Goal: Complete application form

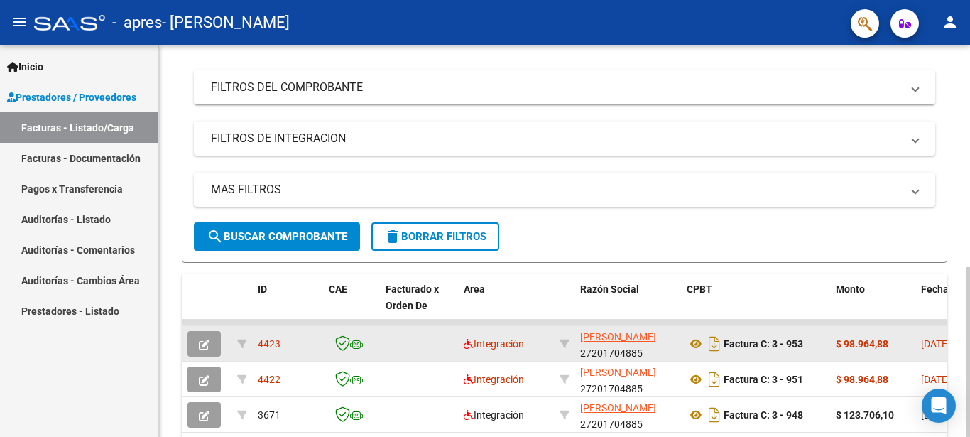
scroll to position [217, 0]
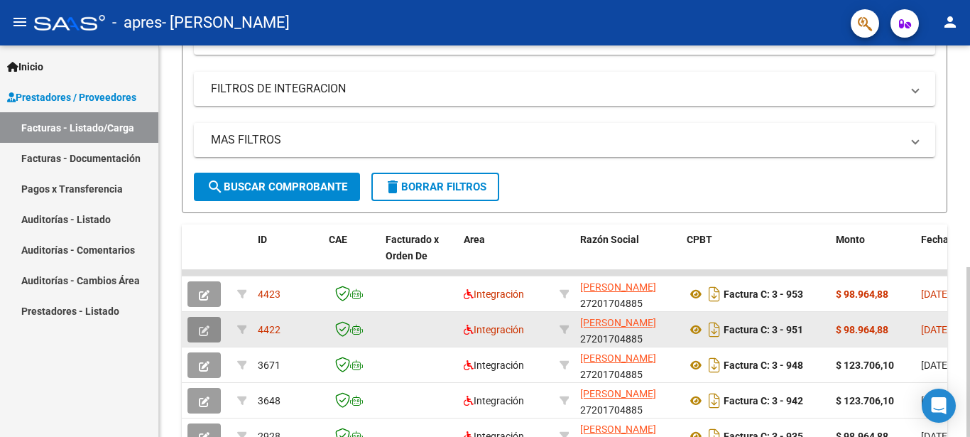
click at [211, 335] on button "button" at bounding box center [204, 330] width 33 height 26
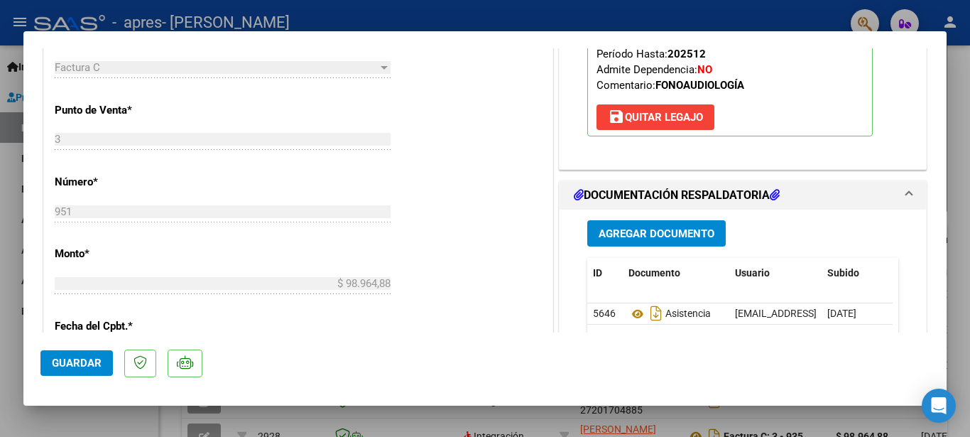
scroll to position [690, 0]
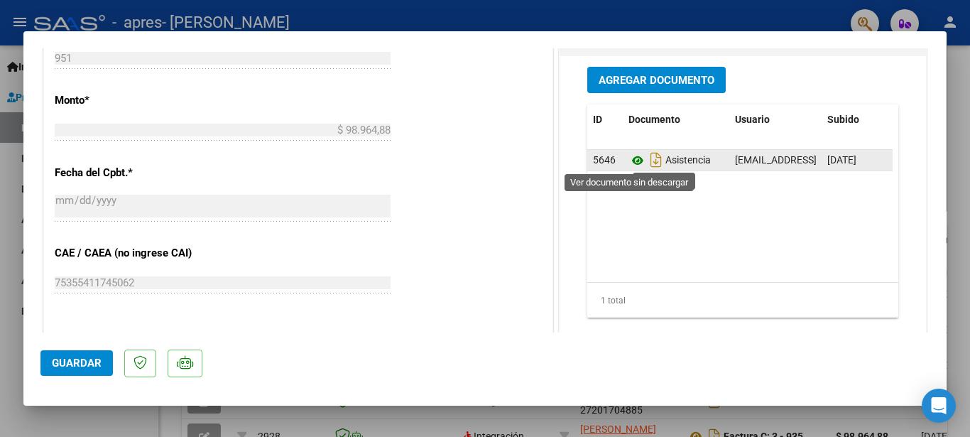
click at [629, 157] on icon at bounding box center [638, 160] width 18 height 17
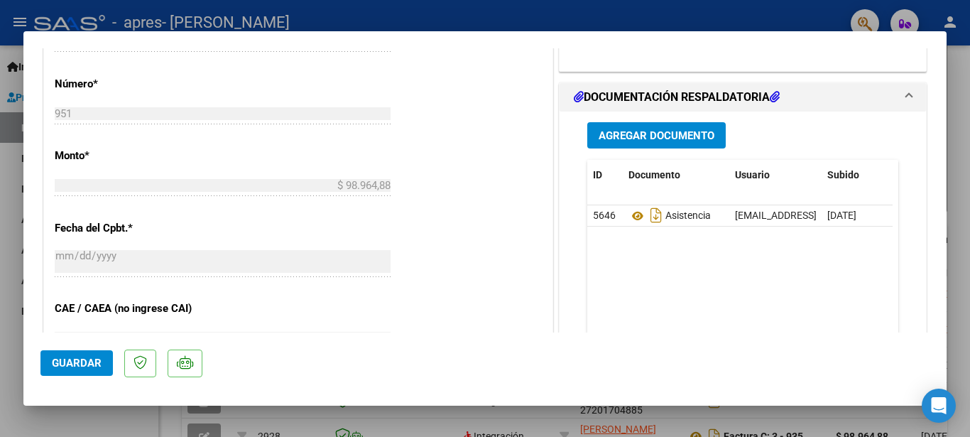
scroll to position [614, 0]
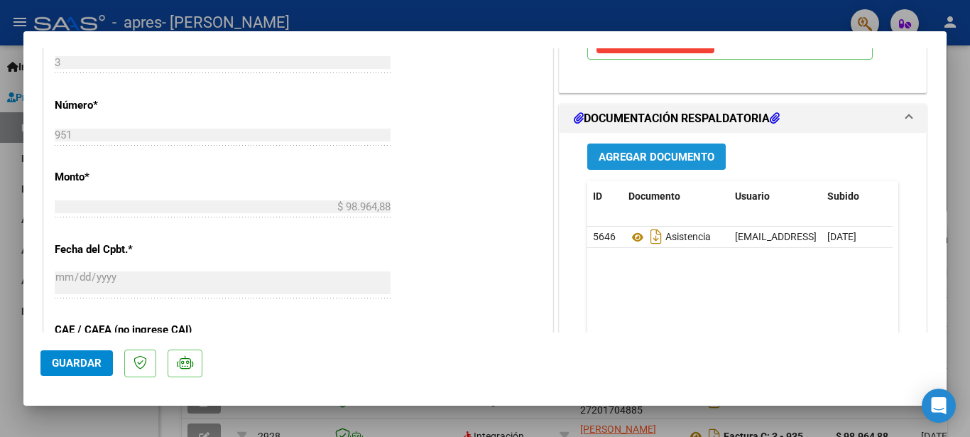
click at [605, 161] on span "Agregar Documento" at bounding box center [657, 157] width 116 height 13
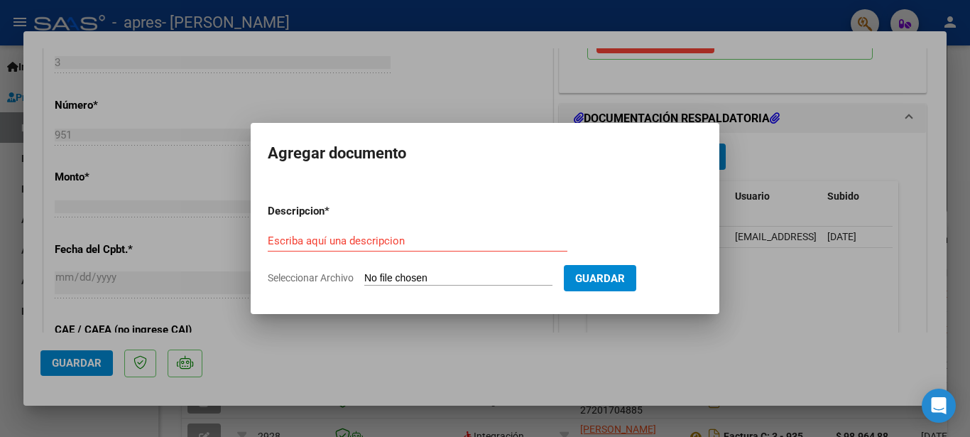
click at [391, 283] on input "Seleccionar Archivo" at bounding box center [458, 278] width 188 height 13
type input "C:\fakepath\202508.jpeg"
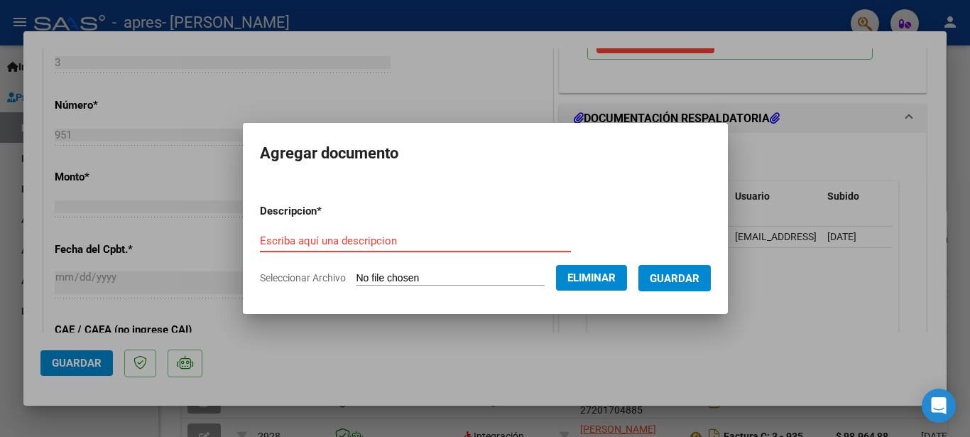
click at [373, 241] on input "Escriba aquí una descripcion" at bounding box center [415, 240] width 311 height 13
type input "planilla agosto"
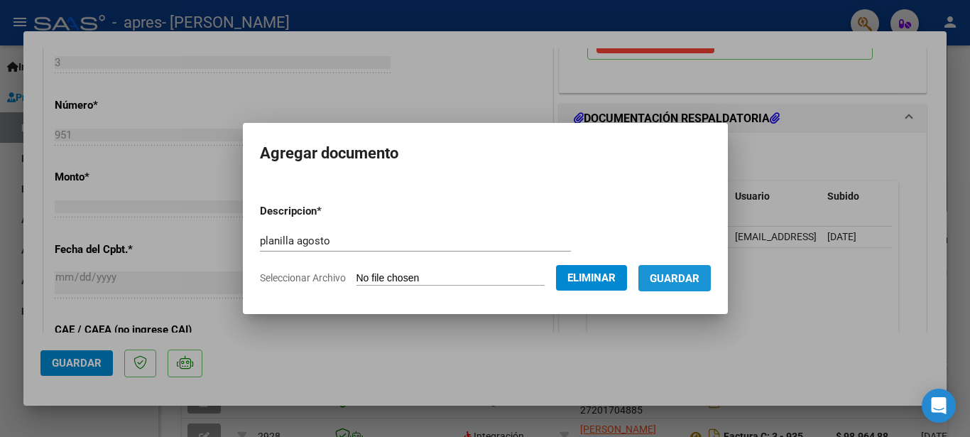
click at [661, 280] on span "Guardar" at bounding box center [675, 278] width 50 height 13
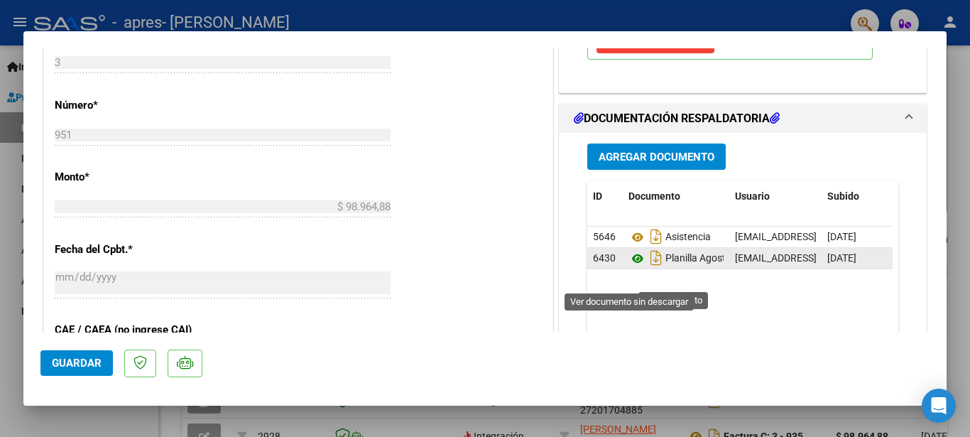
click at [629, 267] on icon at bounding box center [638, 258] width 18 height 17
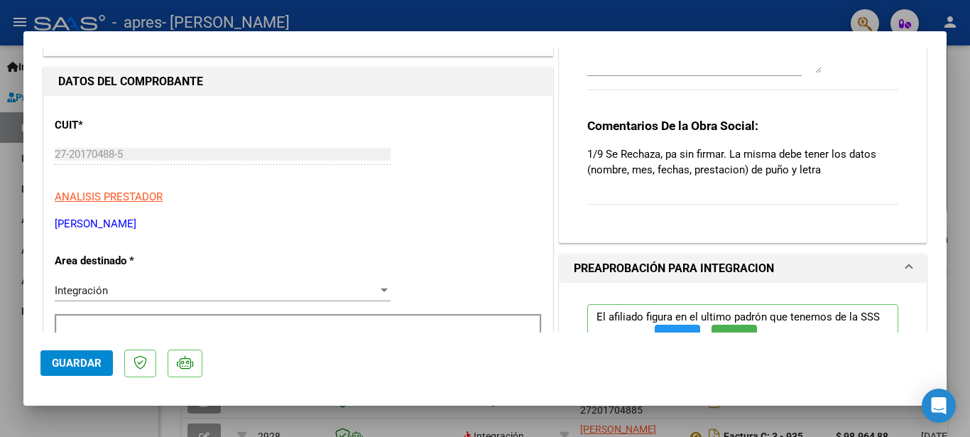
scroll to position [0, 0]
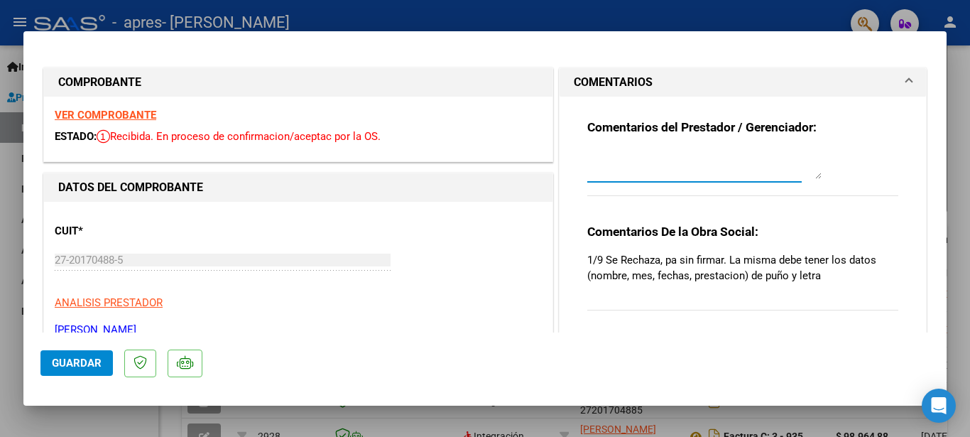
click at [637, 166] on textarea at bounding box center [704, 165] width 234 height 28
type textarea "s"
type textarea "planilla de asistencia modificada [PERSON_NAME]"
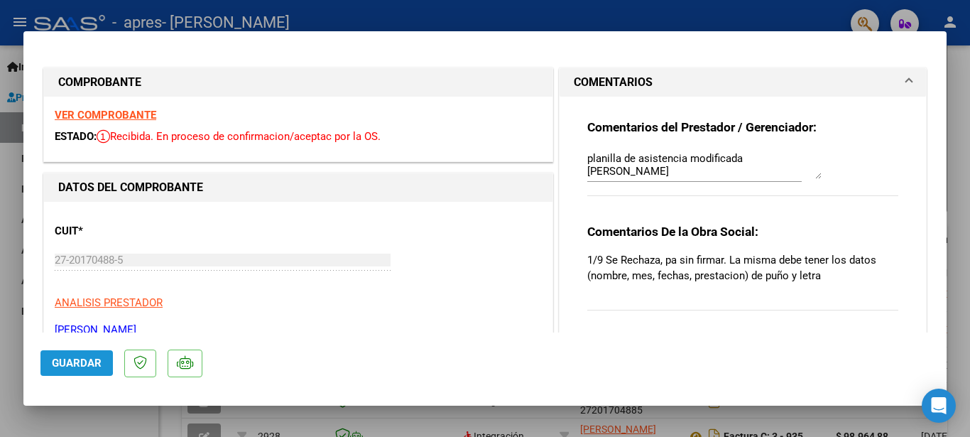
click at [45, 362] on button "Guardar" at bounding box center [76, 363] width 72 height 26
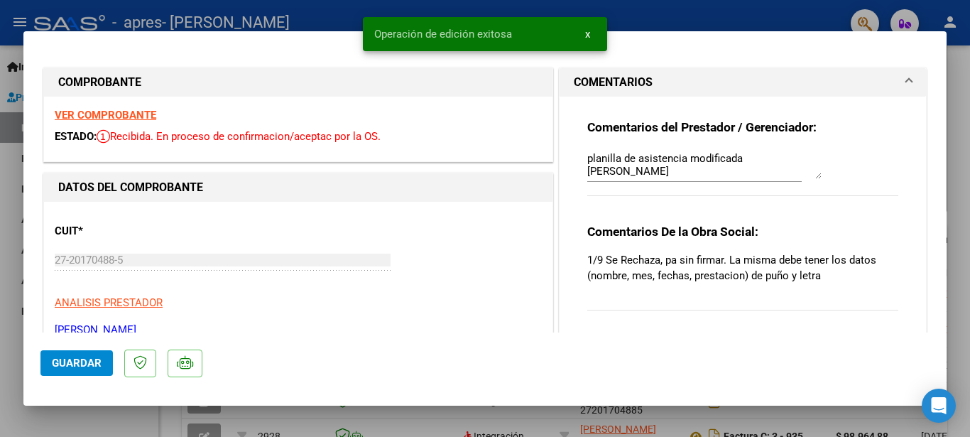
click at [151, 18] on div at bounding box center [485, 218] width 970 height 437
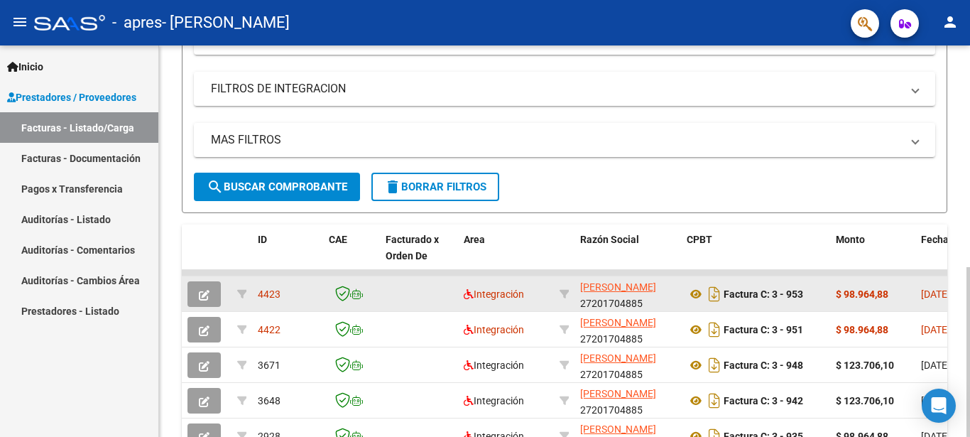
click at [217, 291] on button "button" at bounding box center [204, 294] width 33 height 26
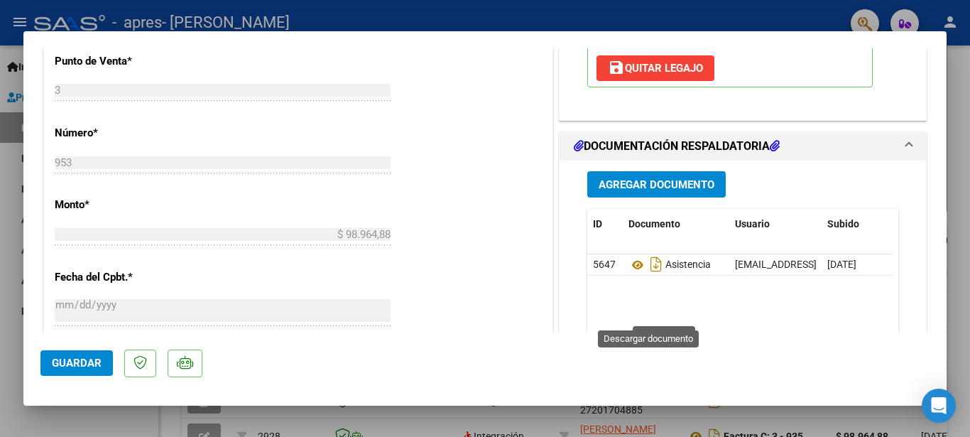
scroll to position [614, 0]
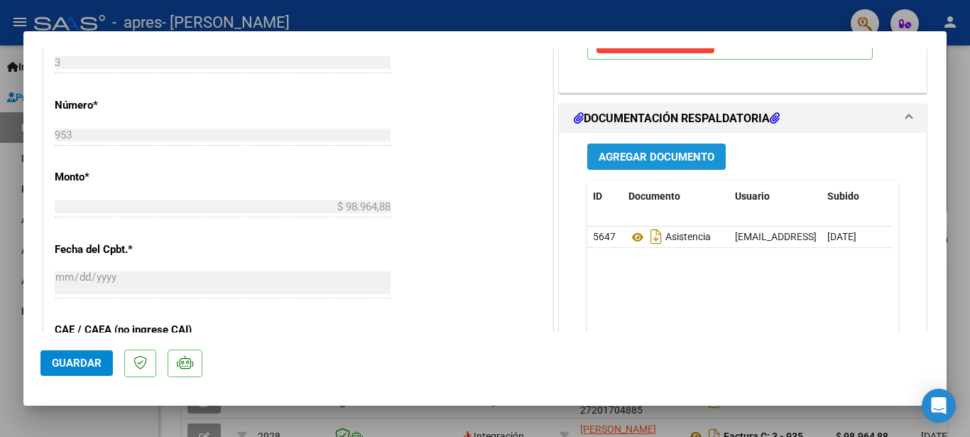
click at [624, 163] on span "Agregar Documento" at bounding box center [657, 157] width 116 height 13
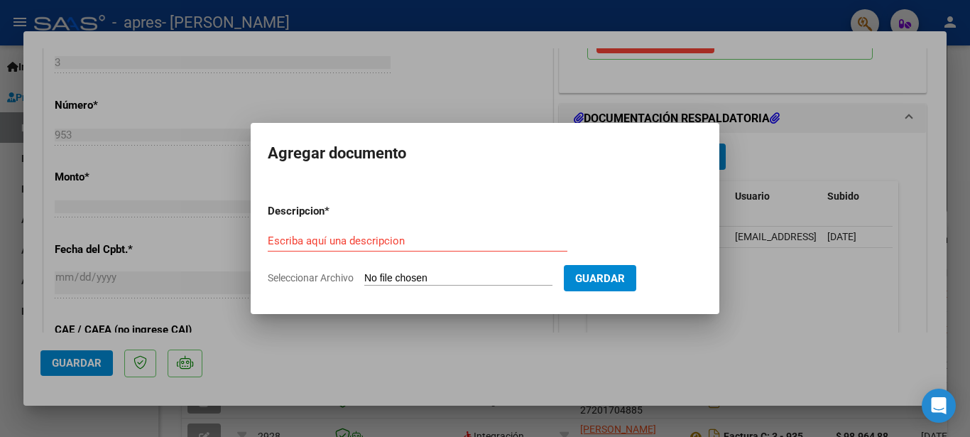
click at [382, 278] on input "Seleccionar Archivo" at bounding box center [458, 278] width 188 height 13
type input "C:\fakepath\202508.jpeg"
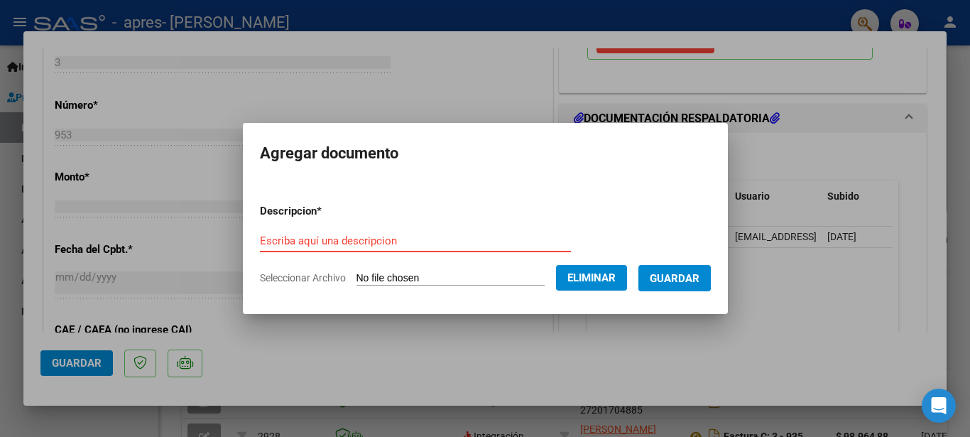
click at [381, 239] on input "Escriba aquí una descripcion" at bounding box center [415, 240] width 311 height 13
type input "planilla agosto"
click at [689, 278] on span "Guardar" at bounding box center [675, 278] width 50 height 13
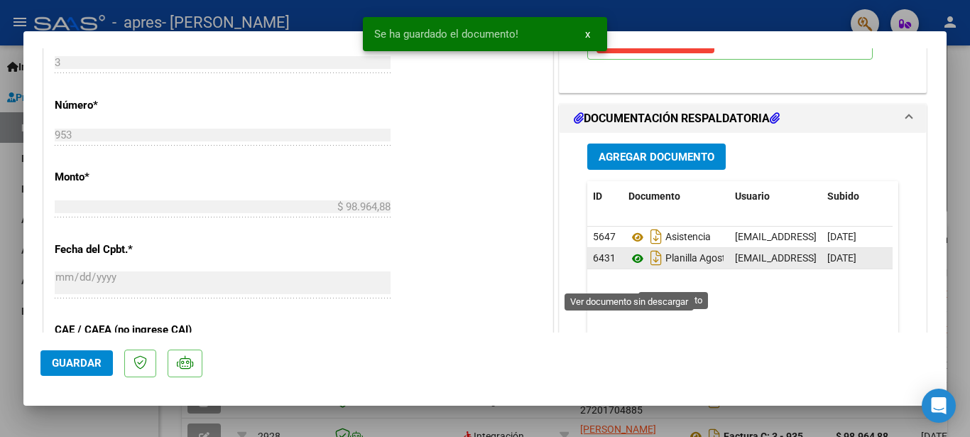
click at [633, 267] on icon at bounding box center [638, 258] width 18 height 17
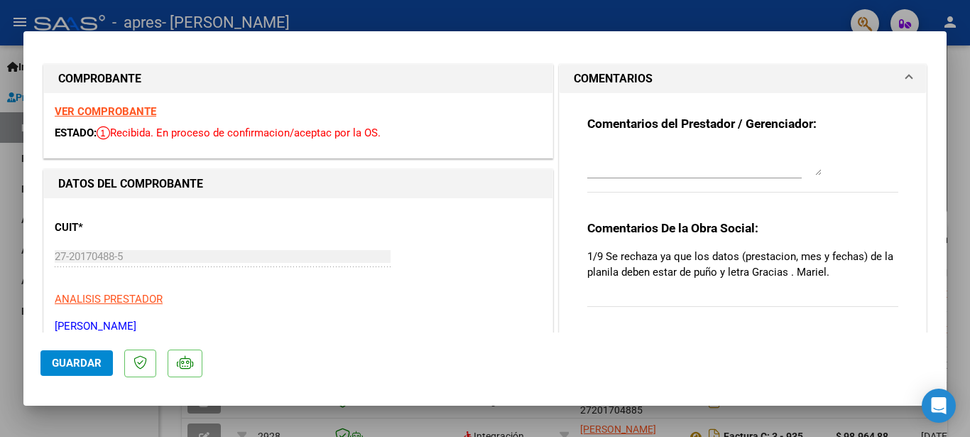
scroll to position [0, 0]
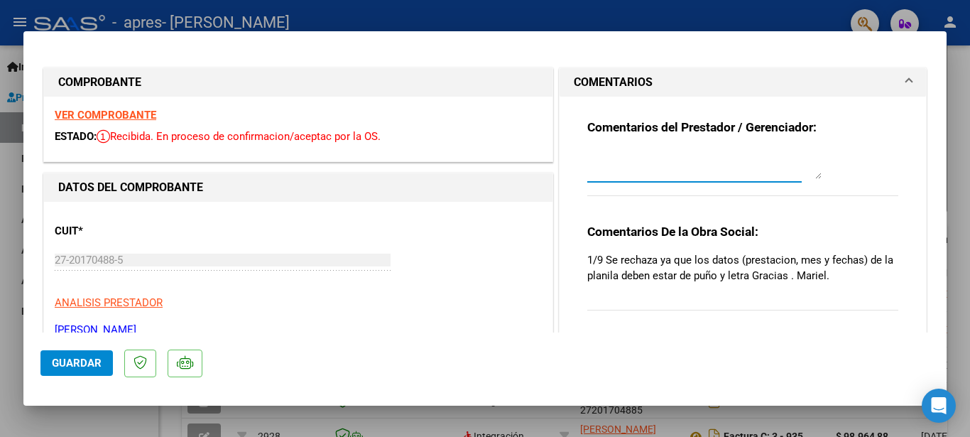
click at [590, 163] on textarea at bounding box center [704, 165] width 234 height 28
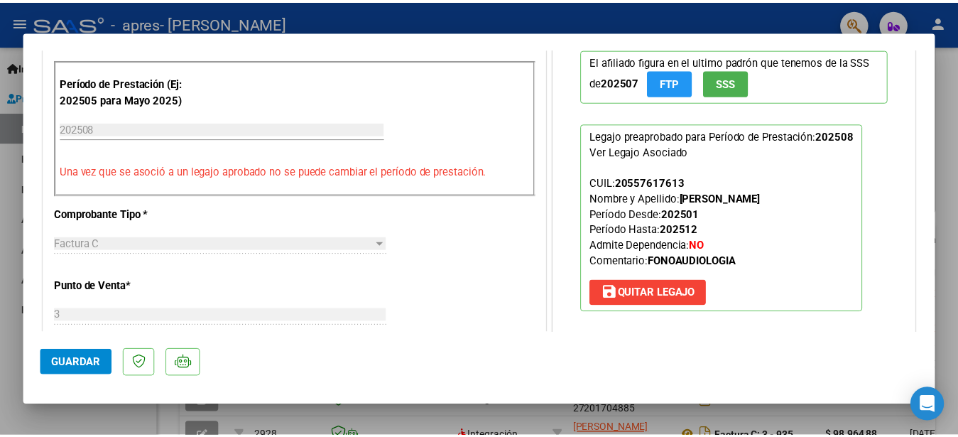
scroll to position [460, 0]
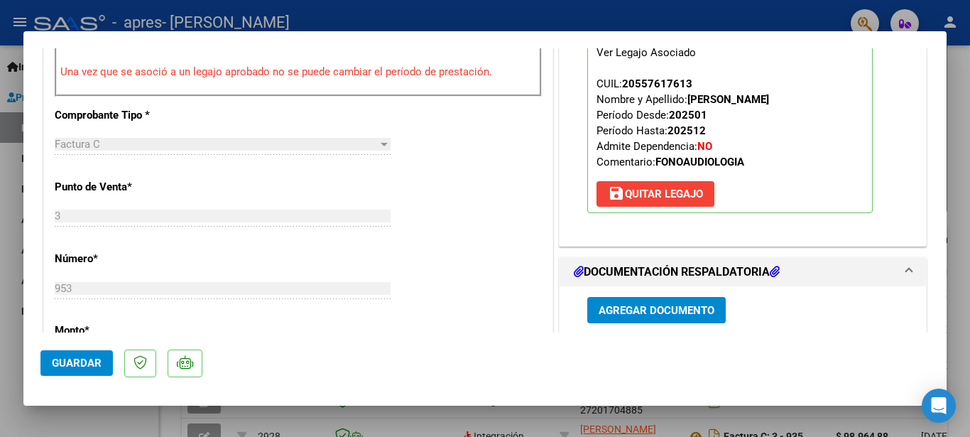
type textarea "se cargo planilla [PERSON_NAME] modificada"
click at [79, 362] on span "Guardar" at bounding box center [77, 363] width 50 height 13
drag, startPoint x: 97, startPoint y: 13, endPoint x: 87, endPoint y: 16, distance: 10.2
click at [87, 16] on div at bounding box center [485, 218] width 970 height 437
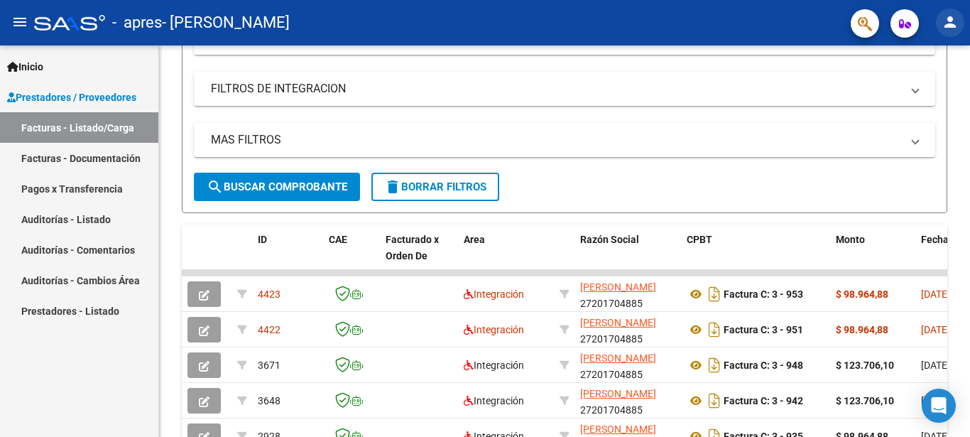
click at [943, 21] on mat-icon "person" at bounding box center [950, 21] width 17 height 17
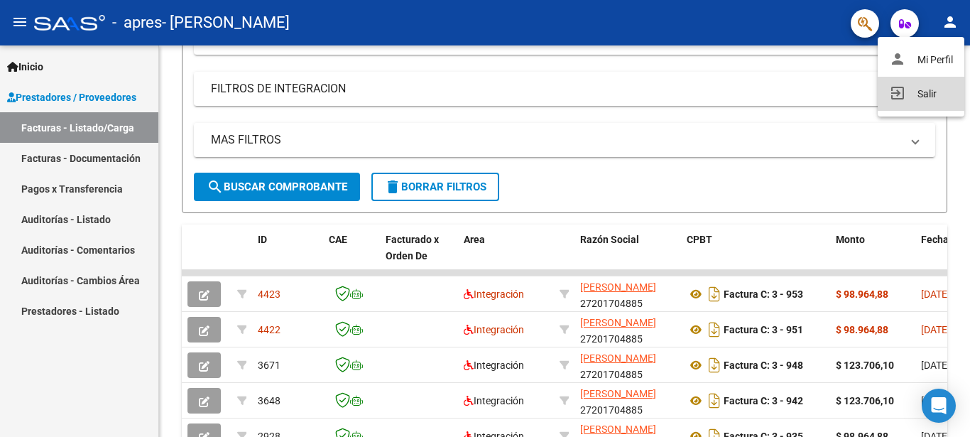
click at [911, 90] on button "exit_to_app Salir" at bounding box center [921, 94] width 87 height 34
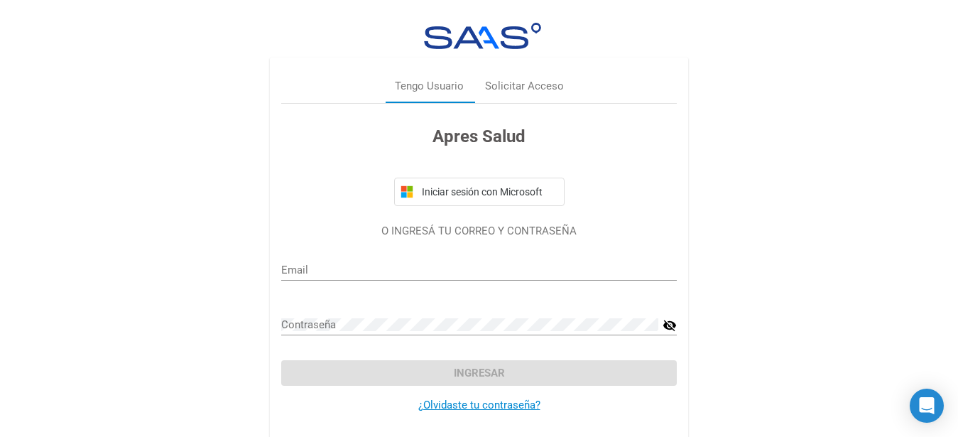
type input "[EMAIL_ADDRESS][DOMAIN_NAME]"
